Goal: Task Accomplishment & Management: Manage account settings

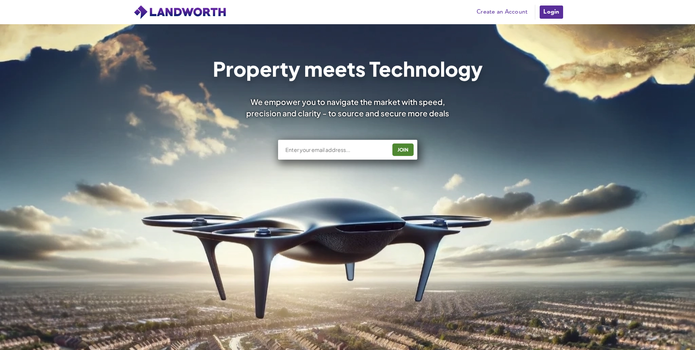
click at [558, 9] on link "Login" at bounding box center [551, 12] width 25 height 15
click at [545, 16] on link "Login" at bounding box center [551, 12] width 25 height 15
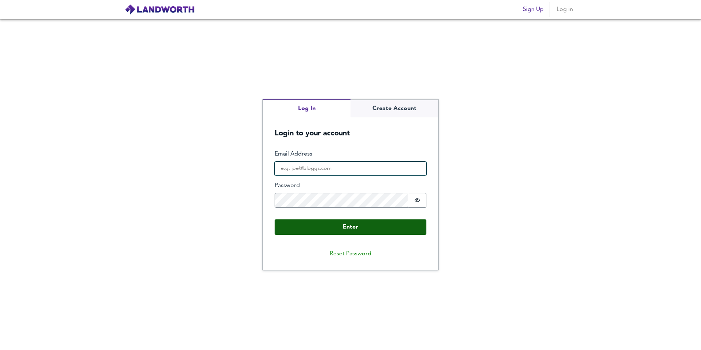
type input "[PERSON_NAME][EMAIL_ADDRESS][PERSON_NAME][DOMAIN_NAME]"
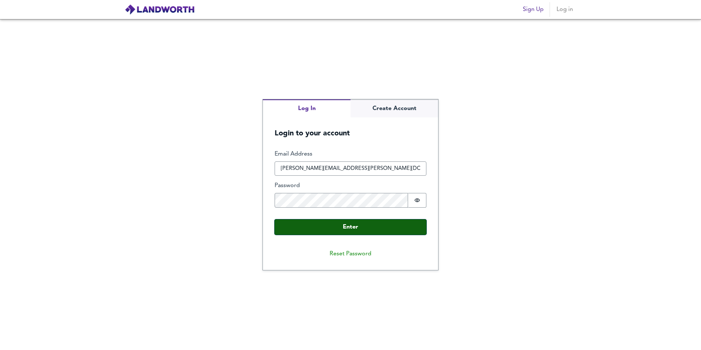
click at [349, 221] on button "Enter" at bounding box center [351, 226] width 152 height 15
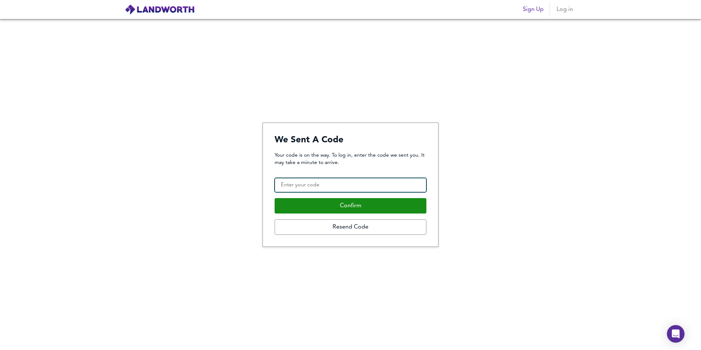
click at [352, 188] on input "Confirmation Code" at bounding box center [351, 185] width 152 height 15
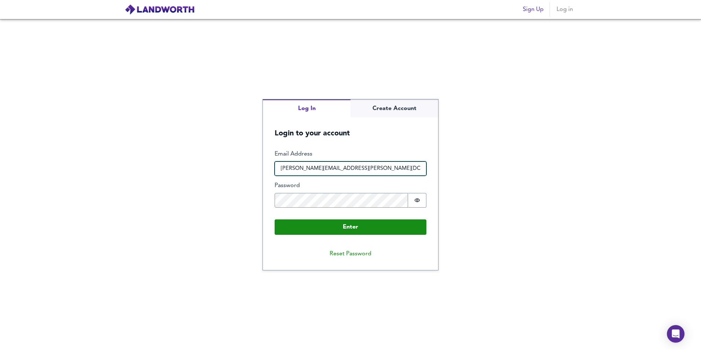
click at [356, 167] on input "[PERSON_NAME][EMAIL_ADDRESS][PERSON_NAME][DOMAIN_NAME]" at bounding box center [351, 168] width 152 height 15
drag, startPoint x: 360, startPoint y: 166, endPoint x: 256, endPoint y: 164, distance: 103.8
click at [256, 164] on div "Log In Create Account Login to your account Enter Email Address [PERSON_NAME][E…" at bounding box center [350, 184] width 701 height 331
type input "[EMAIL_ADDRESS][DOMAIN_NAME]"
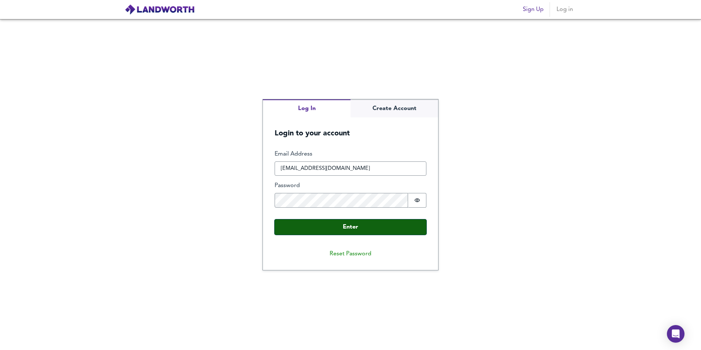
click at [363, 225] on button "Enter" at bounding box center [351, 226] width 152 height 15
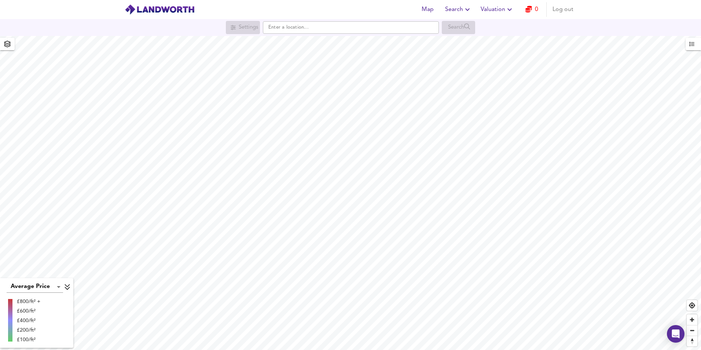
click at [556, 9] on span "Log out" at bounding box center [562, 9] width 21 height 10
click at [569, 11] on span "Log in" at bounding box center [565, 9] width 18 height 10
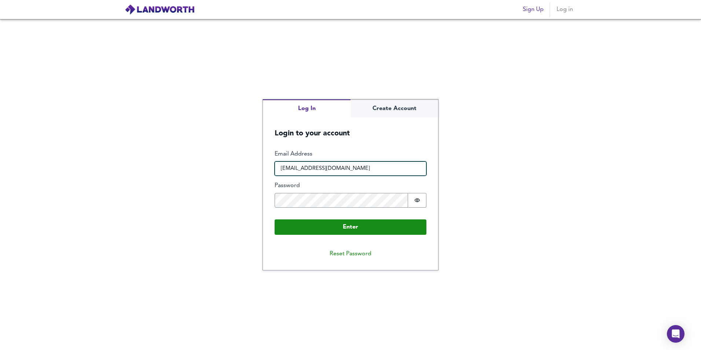
click at [308, 172] on input "WIL50147974@stu.chichester.ac.uk" at bounding box center [351, 168] width 152 height 15
type input "joseph.wilkes@bellway.co.uk"
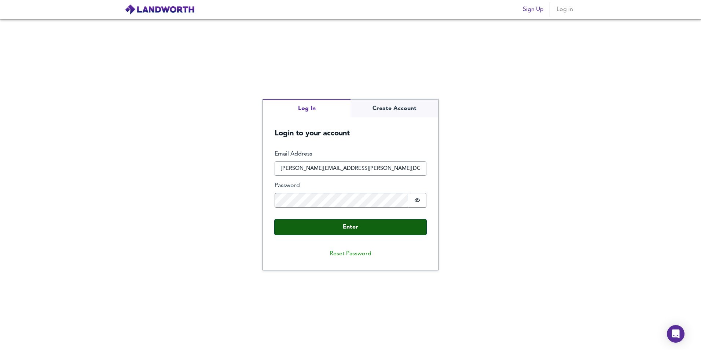
click at [337, 225] on button "Enter" at bounding box center [351, 226] width 152 height 15
